Goal: Navigation & Orientation: Find specific page/section

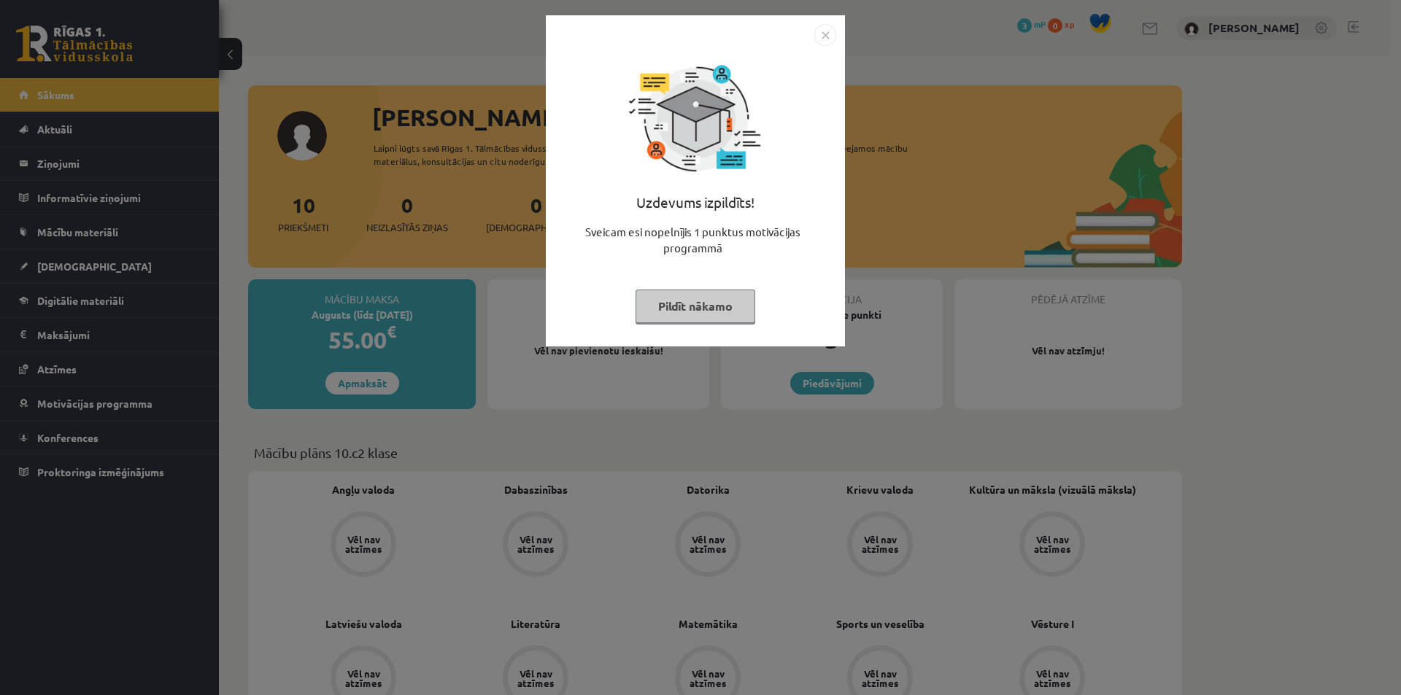
click at [715, 306] on button "Pildīt nākamo" at bounding box center [695, 307] width 120 height 34
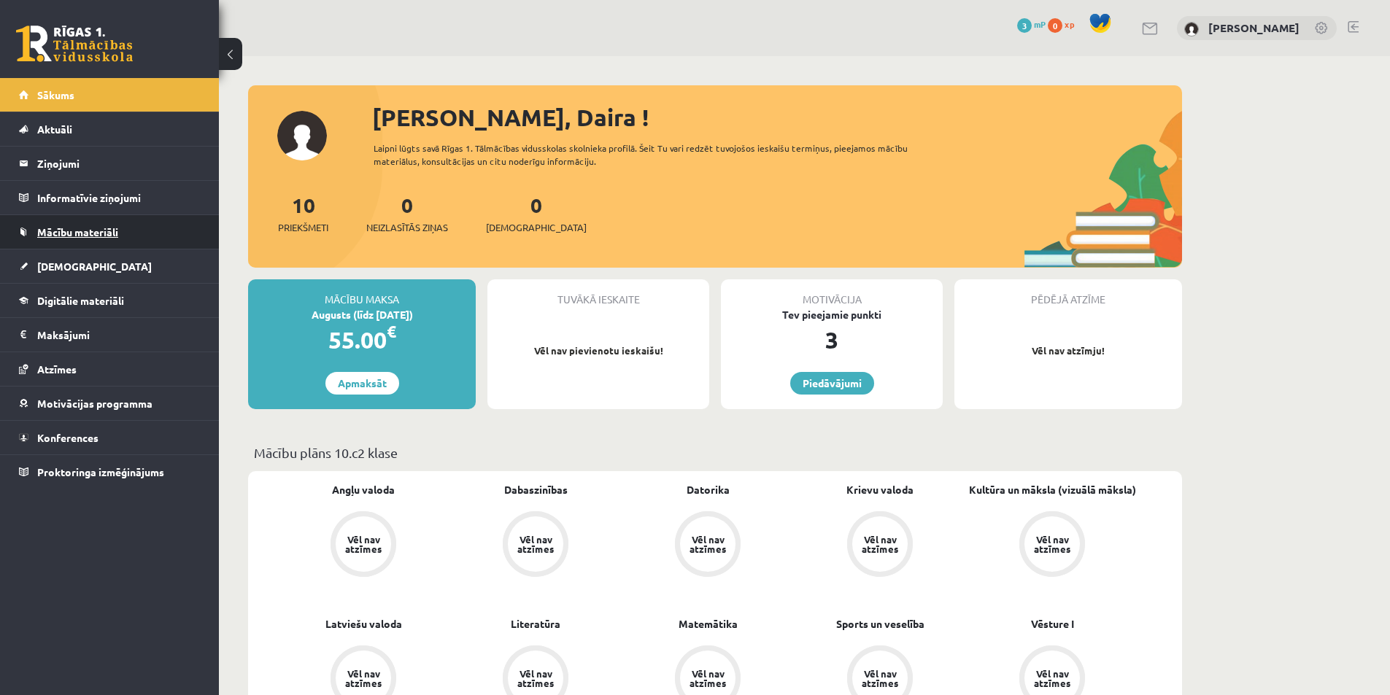
click at [93, 225] on link "Mācību materiāli" at bounding box center [110, 232] width 182 height 34
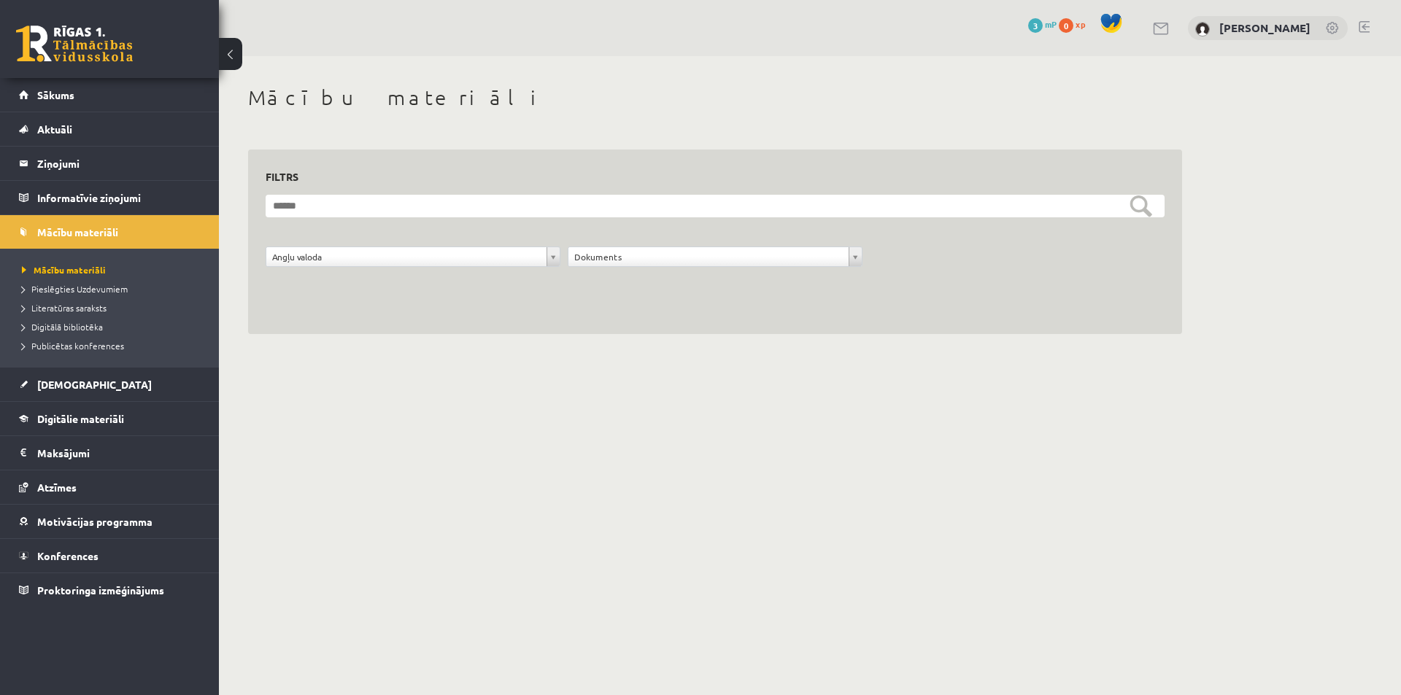
click at [1065, 293] on div "**********" at bounding box center [715, 242] width 934 height 185
click at [82, 322] on span "Digitālā bibliotēka" at bounding box center [62, 327] width 81 height 12
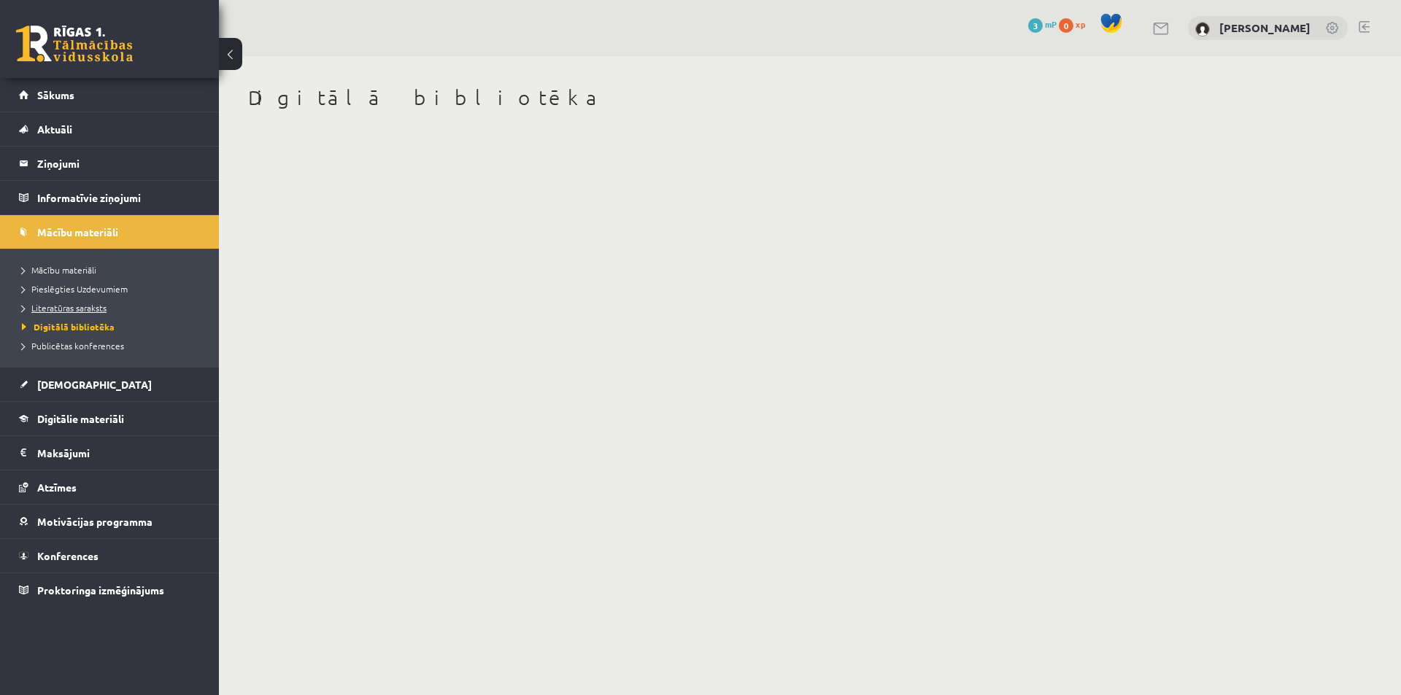
click at [81, 307] on span "Literatūras saraksts" at bounding box center [64, 308] width 85 height 12
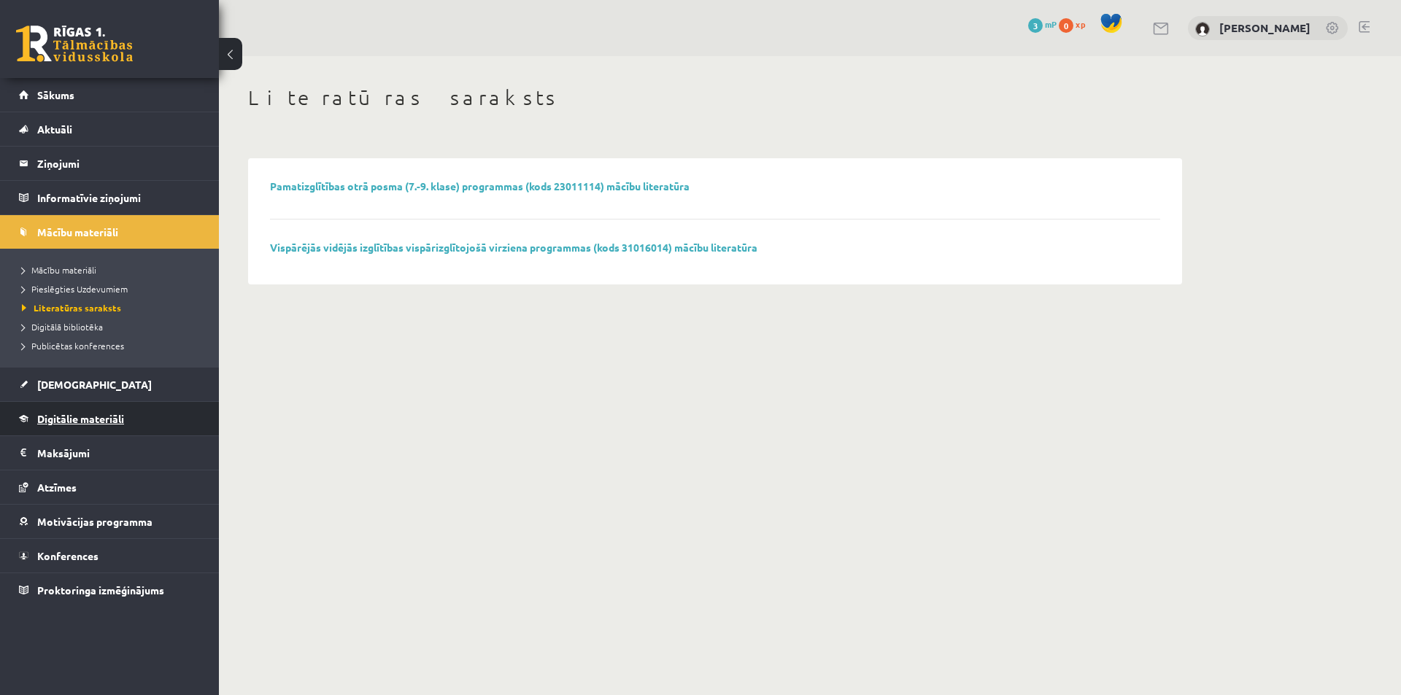
click at [82, 419] on span "Digitālie materiāli" at bounding box center [80, 418] width 87 height 13
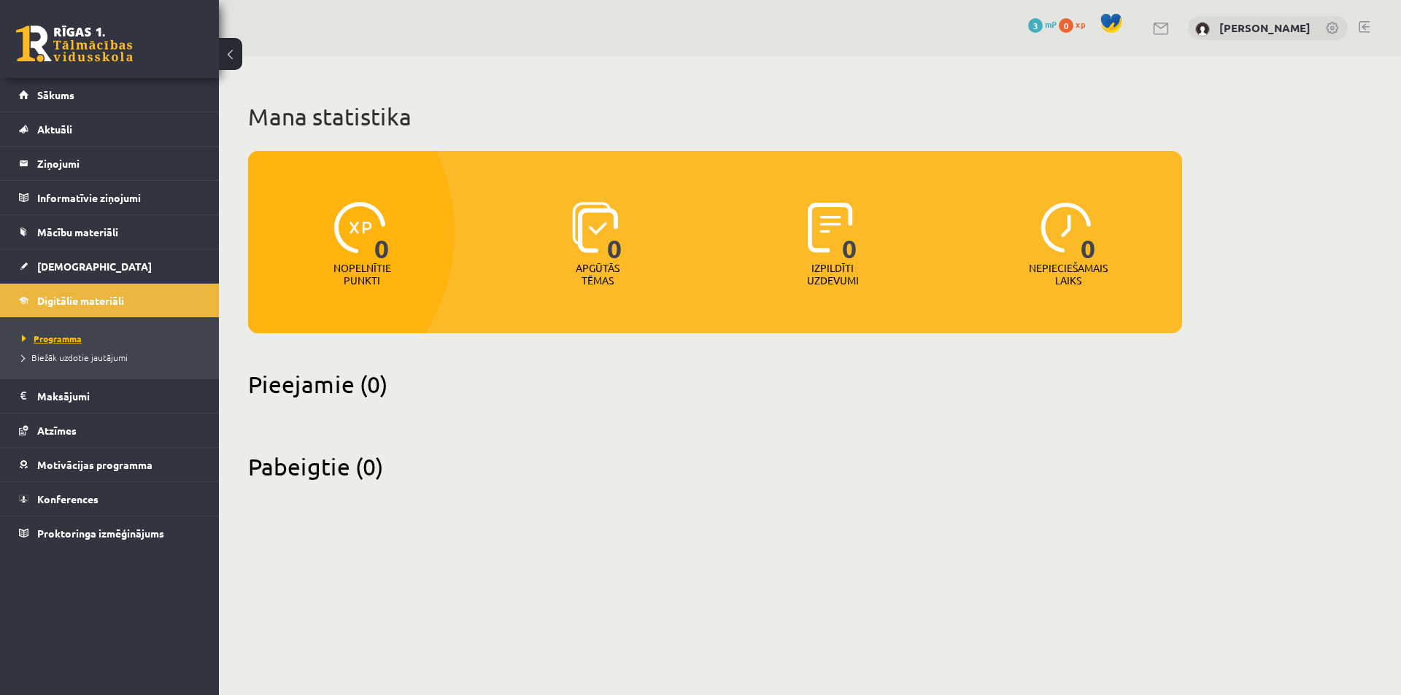
click at [48, 333] on link "Programma" at bounding box center [113, 338] width 182 height 13
click at [77, 465] on span "Motivācijas programma" at bounding box center [94, 464] width 115 height 13
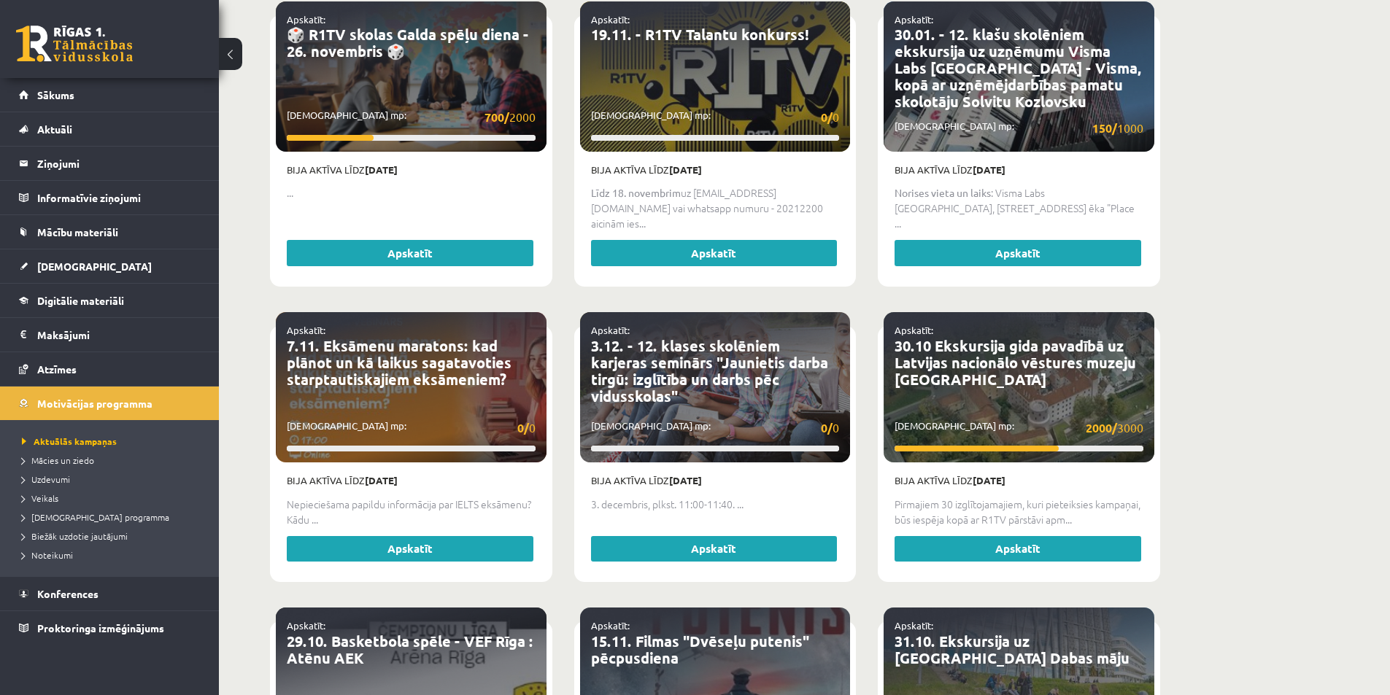
scroll to position [948, 0]
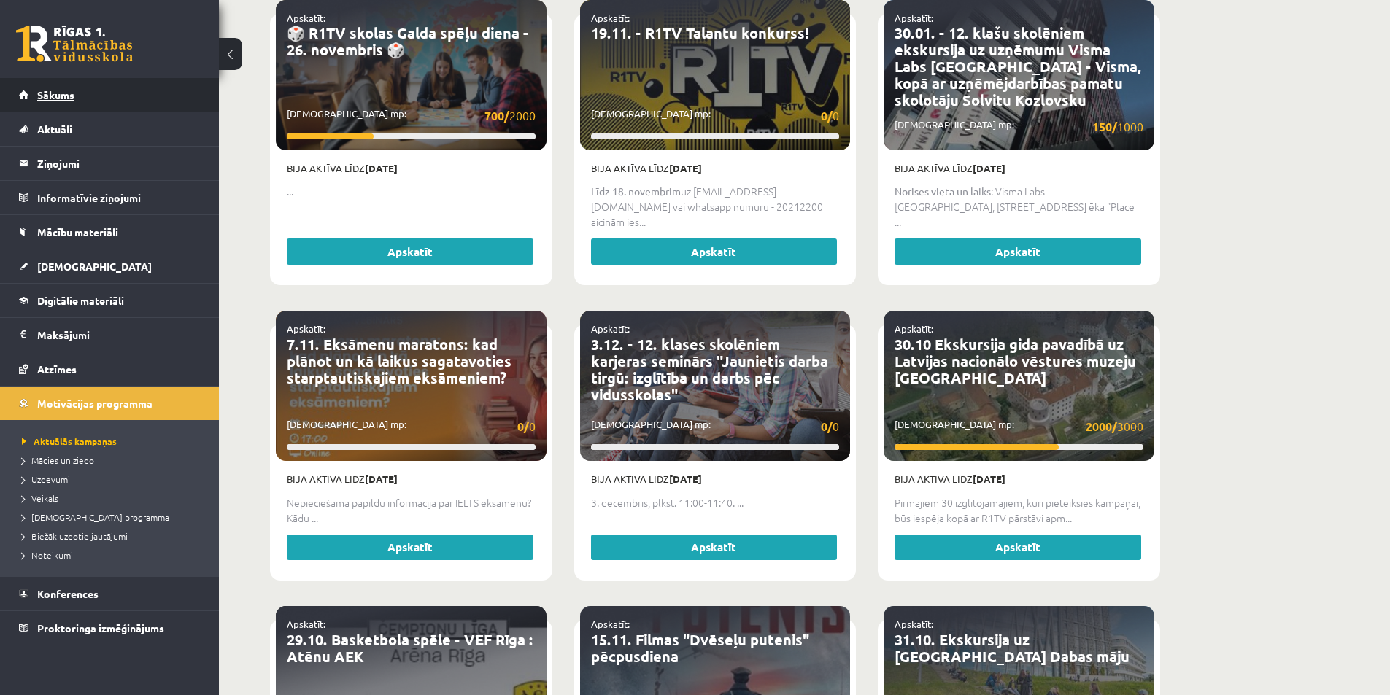
click at [55, 102] on link "Sākums" at bounding box center [110, 95] width 182 height 34
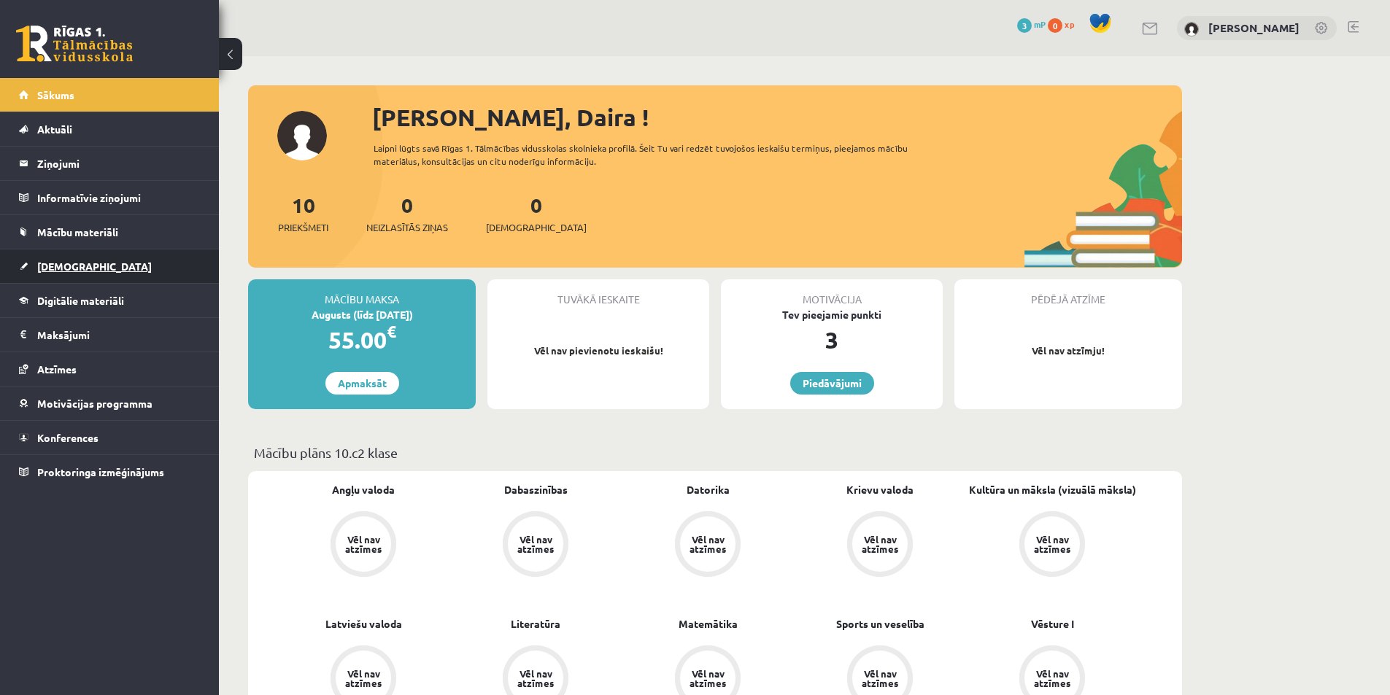
click at [73, 264] on span "[DEMOGRAPHIC_DATA]" at bounding box center [94, 266] width 115 height 13
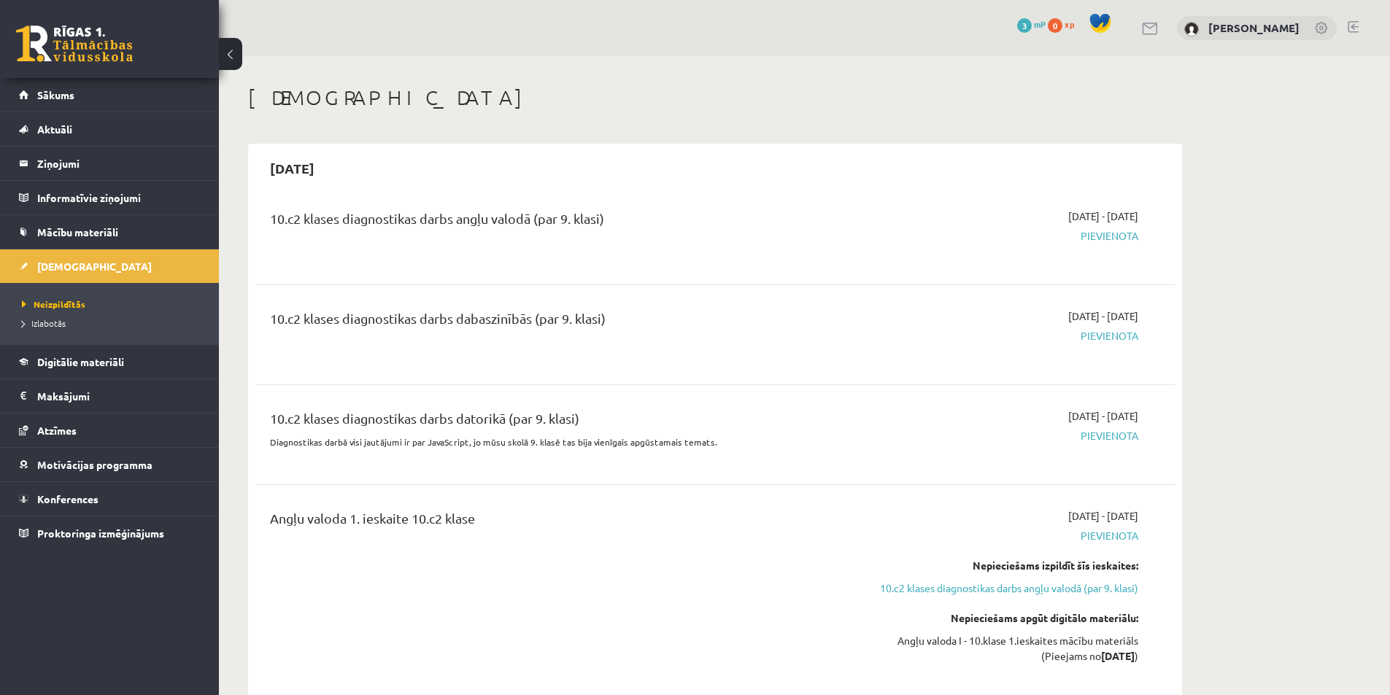
click at [1099, 336] on span "Pievienota" at bounding box center [1000, 335] width 275 height 15
click at [1144, 341] on div "2025-09-01 - 2025-09-15 Pievienota" at bounding box center [1000, 335] width 297 height 53
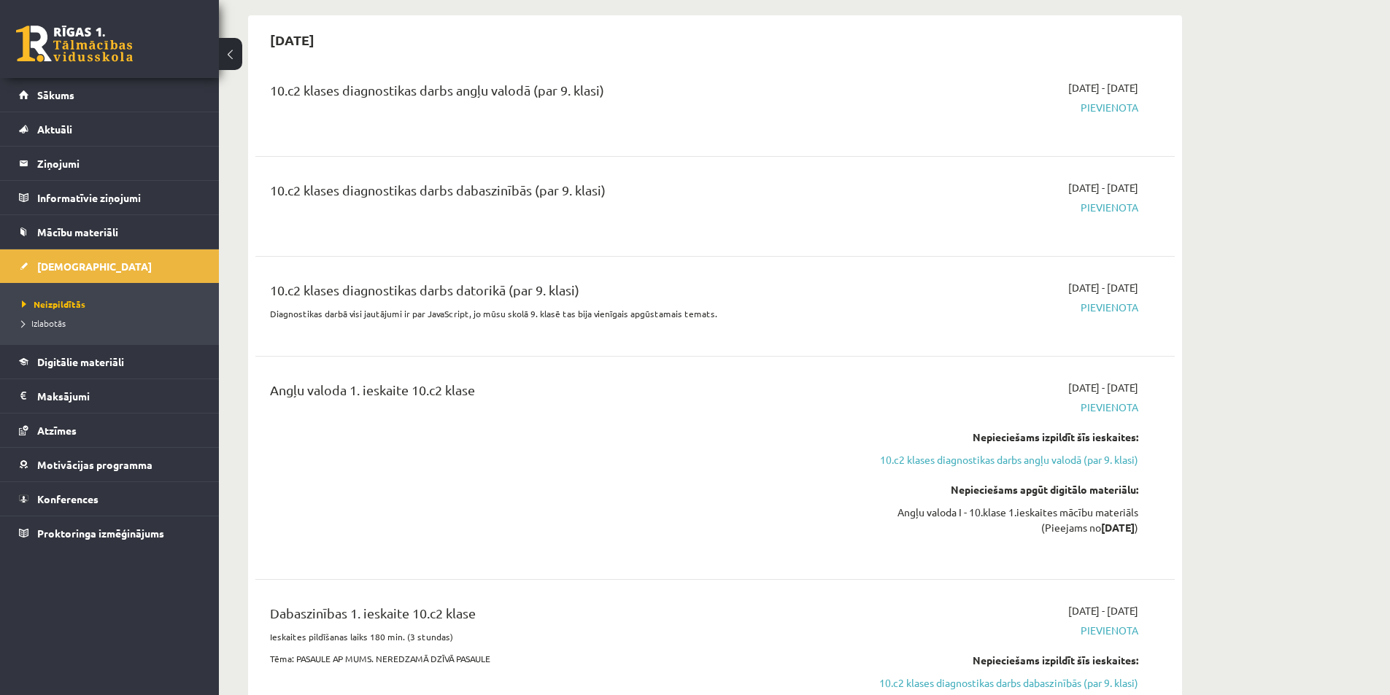
scroll to position [146, 0]
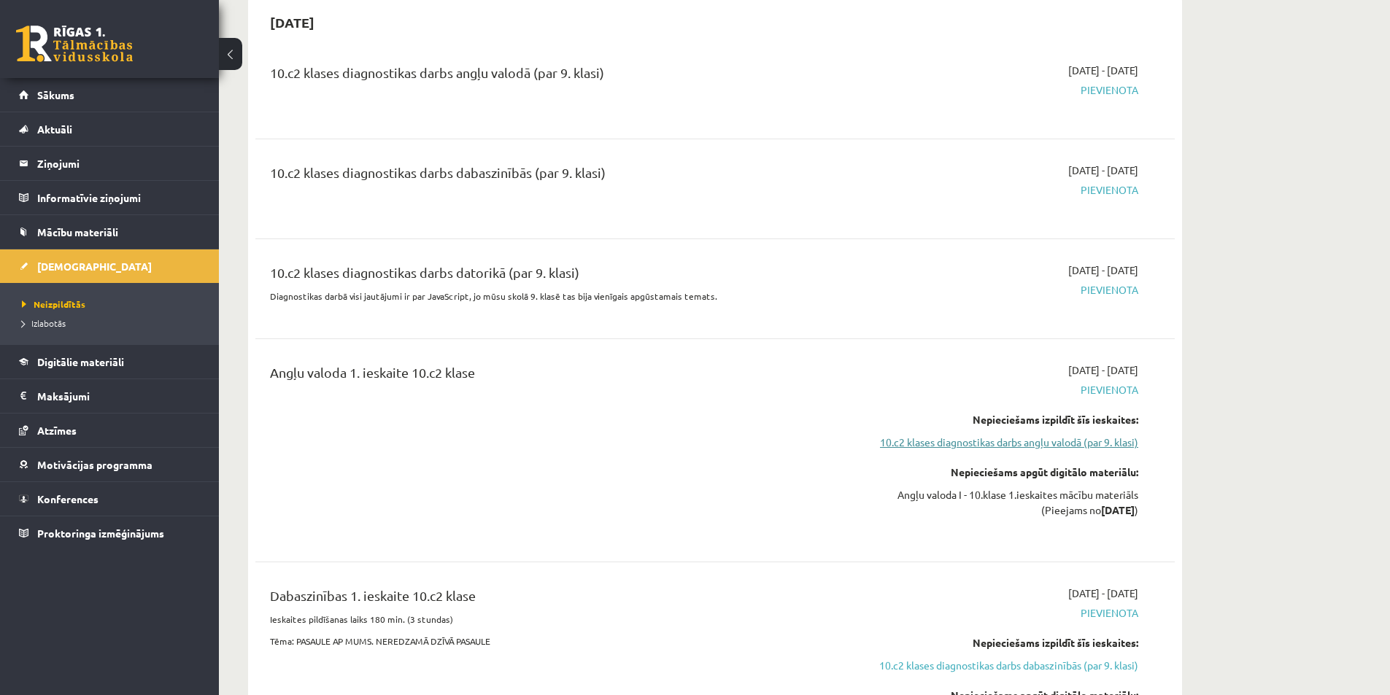
click at [921, 440] on link "10.c2 klases diagnostikas darbs angļu valodā (par 9. klasi)" at bounding box center [1000, 442] width 275 height 15
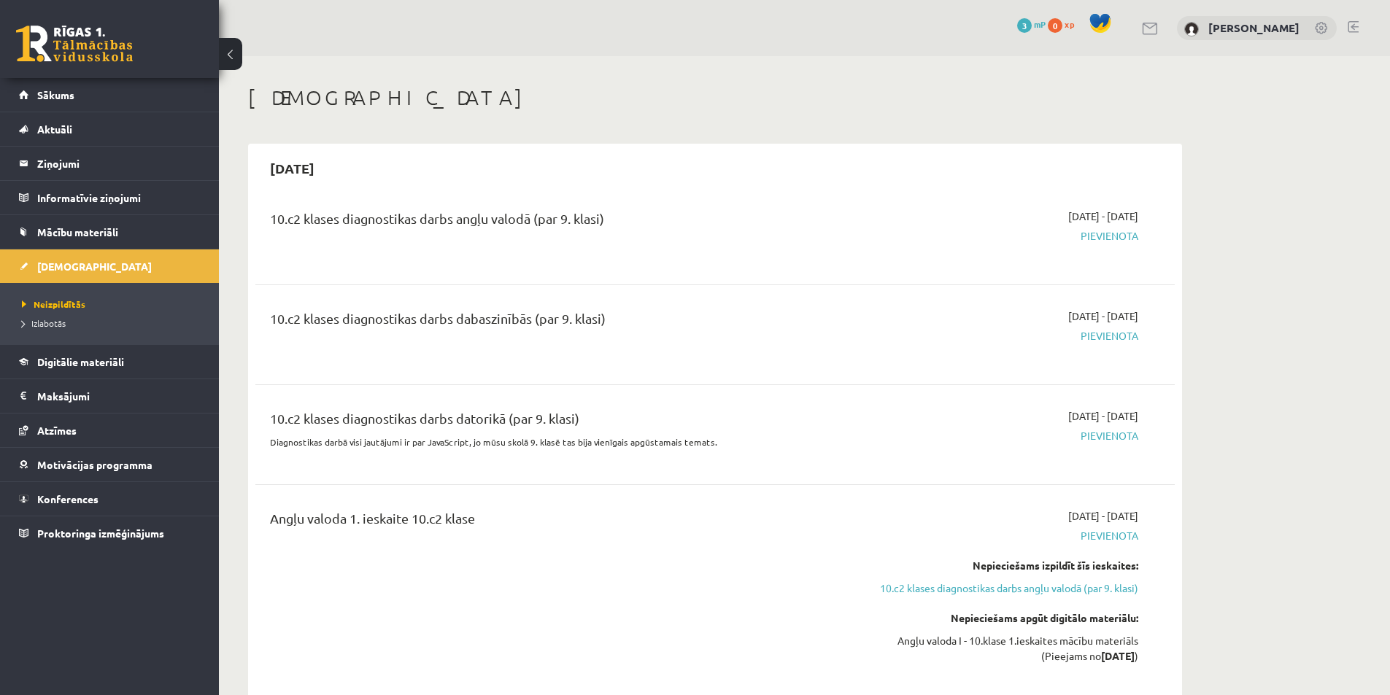
click at [449, 227] on div "10.c2 klases diagnostikas darbs angļu valodā (par 9. klasi)" at bounding box center [555, 222] width 571 height 27
click at [498, 220] on div "10.c2 klases diagnostikas darbs angļu valodā (par 9. klasi)" at bounding box center [555, 222] width 571 height 27
click at [62, 96] on span "Sākums" at bounding box center [55, 94] width 37 height 13
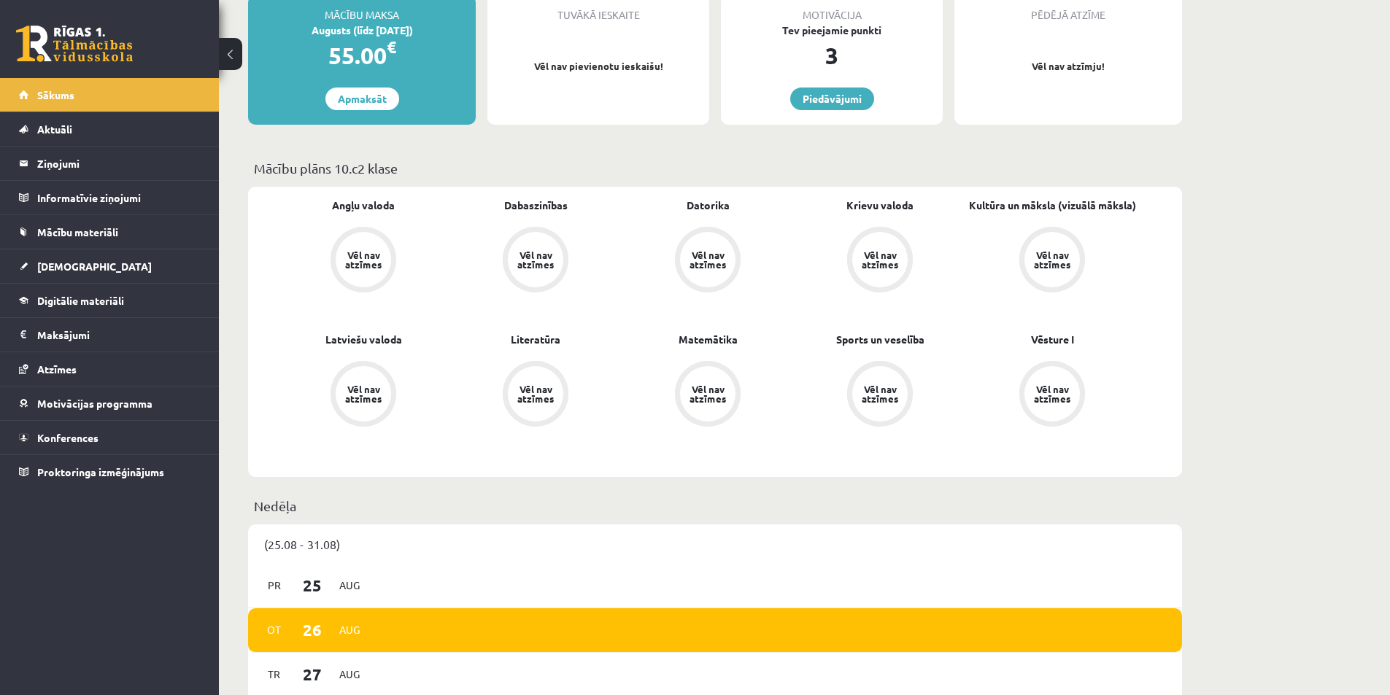
scroll to position [146, 0]
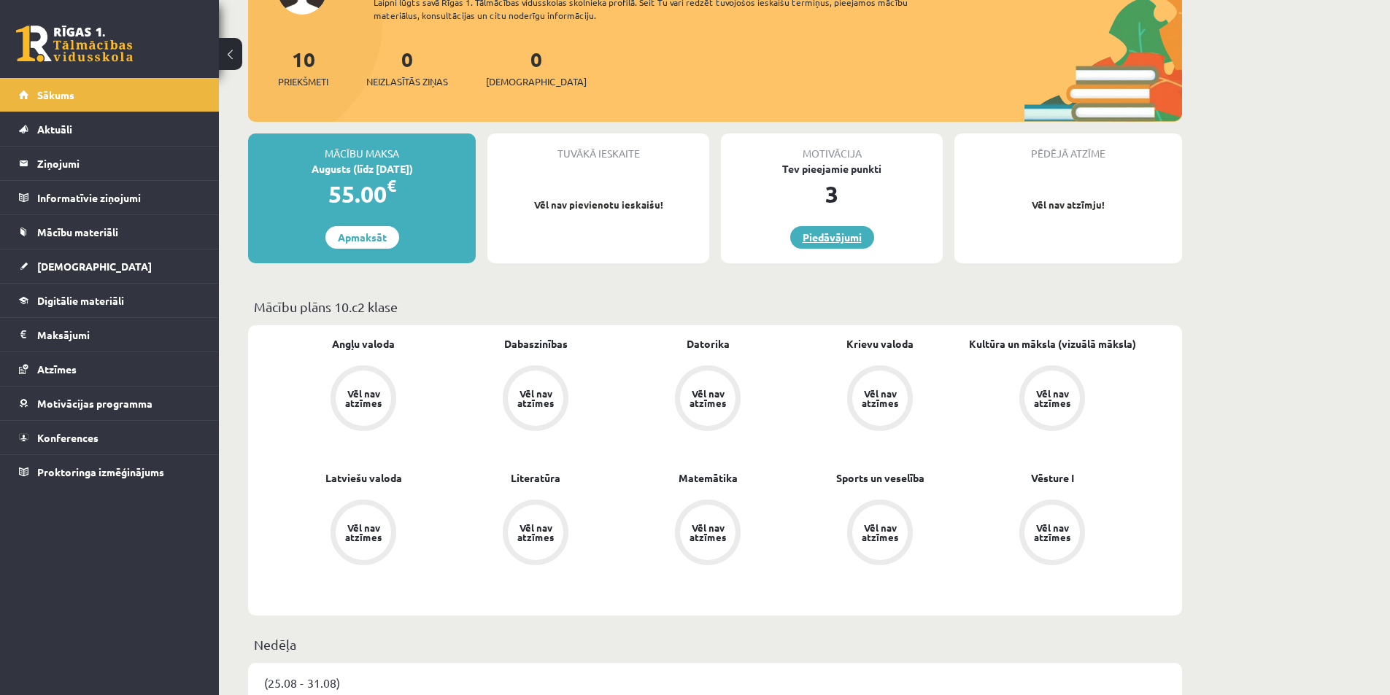
click at [825, 238] on link "Piedāvājumi" at bounding box center [832, 237] width 84 height 23
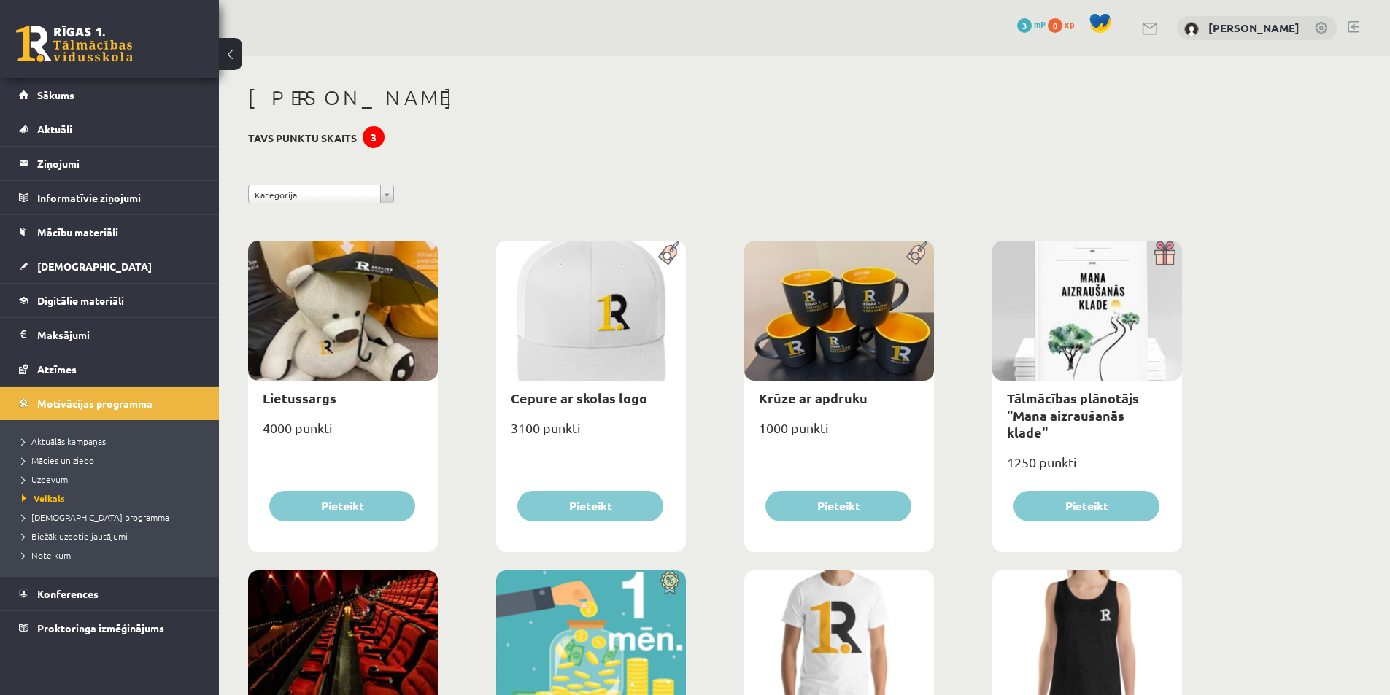
click at [1032, 25] on span "3" at bounding box center [1024, 25] width 15 height 15
click at [1045, 26] on span "mP" at bounding box center [1040, 24] width 12 height 12
click at [1074, 23] on span "xp" at bounding box center [1068, 24] width 9 height 12
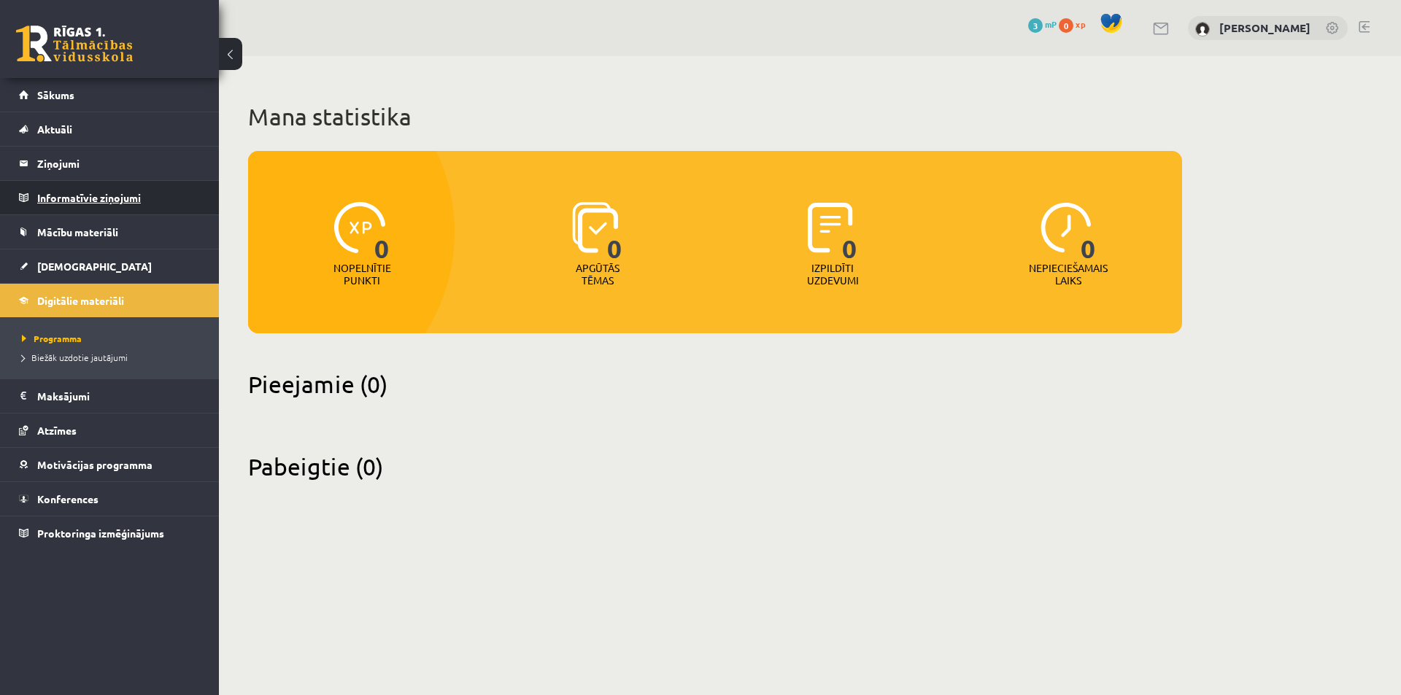
click at [83, 202] on legend "Informatīvie ziņojumi 0" at bounding box center [118, 198] width 163 height 34
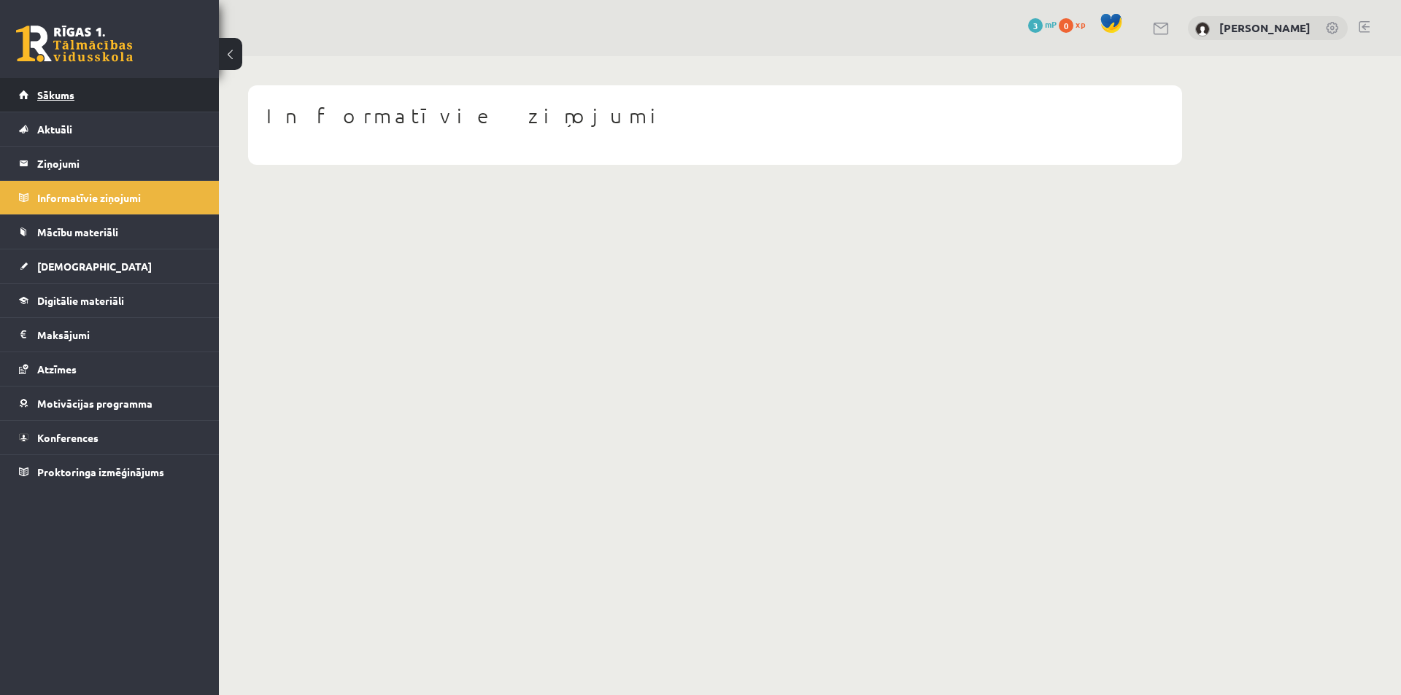
click at [65, 101] on link "Sākums" at bounding box center [110, 95] width 182 height 34
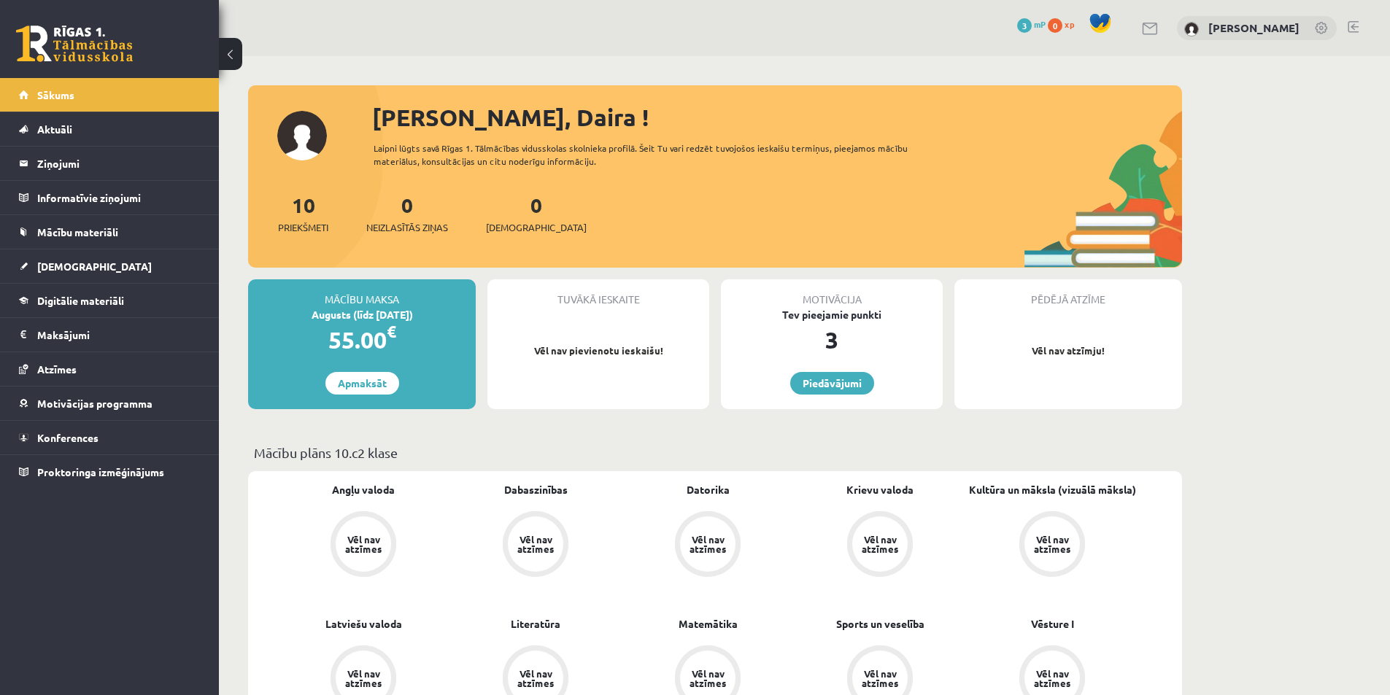
click at [1355, 26] on link at bounding box center [1353, 27] width 11 height 12
